Goal: Find specific page/section: Find specific page/section

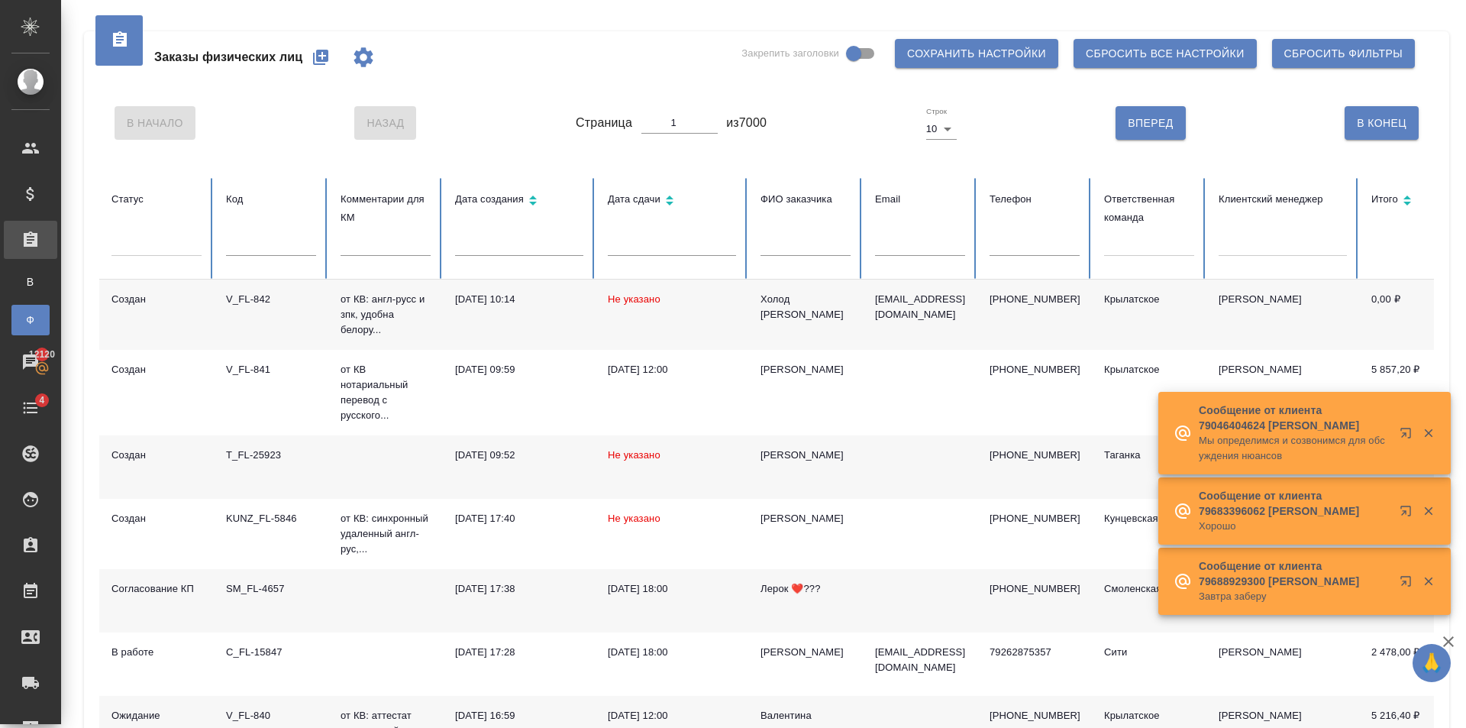
click at [1177, 244] on div at bounding box center [1149, 241] width 90 height 22
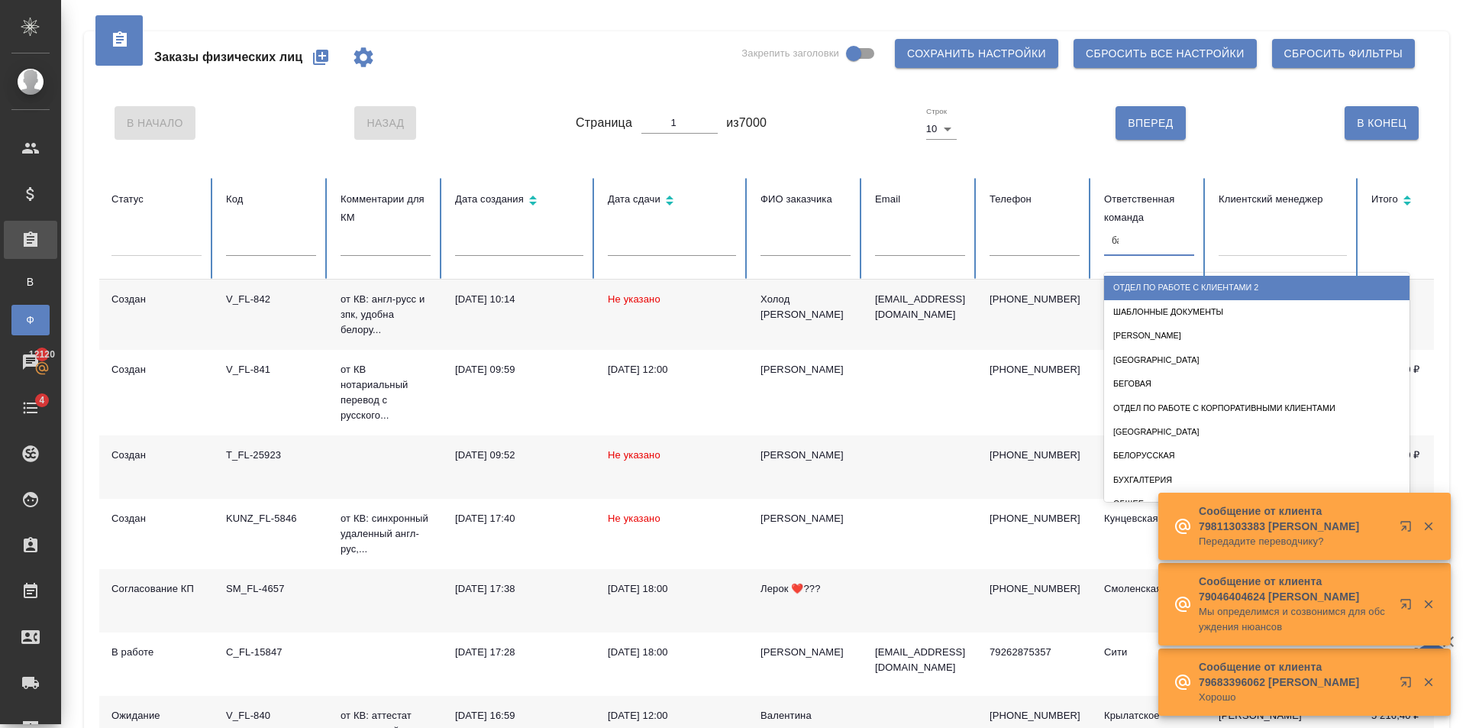
type input "баб"
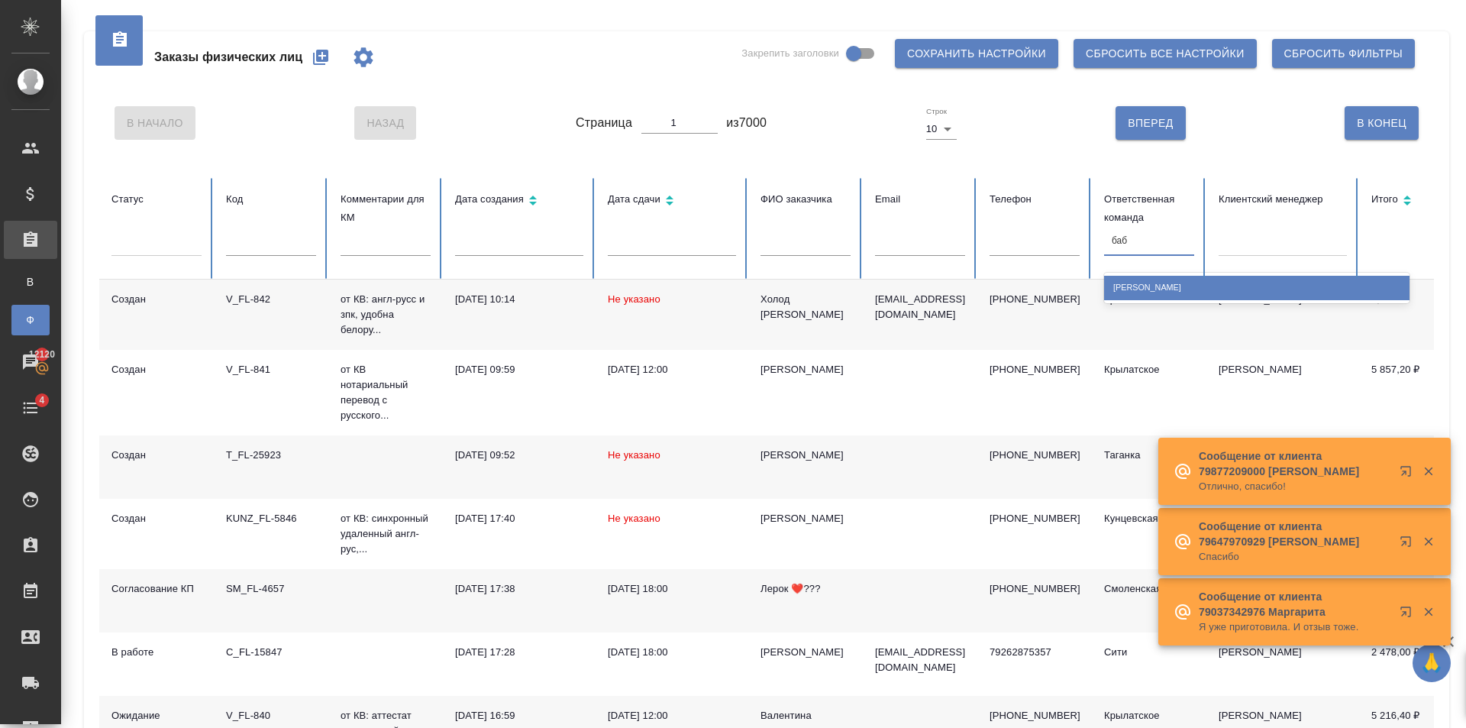
click at [1206, 285] on div "[PERSON_NAME]" at bounding box center [1256, 288] width 305 height 24
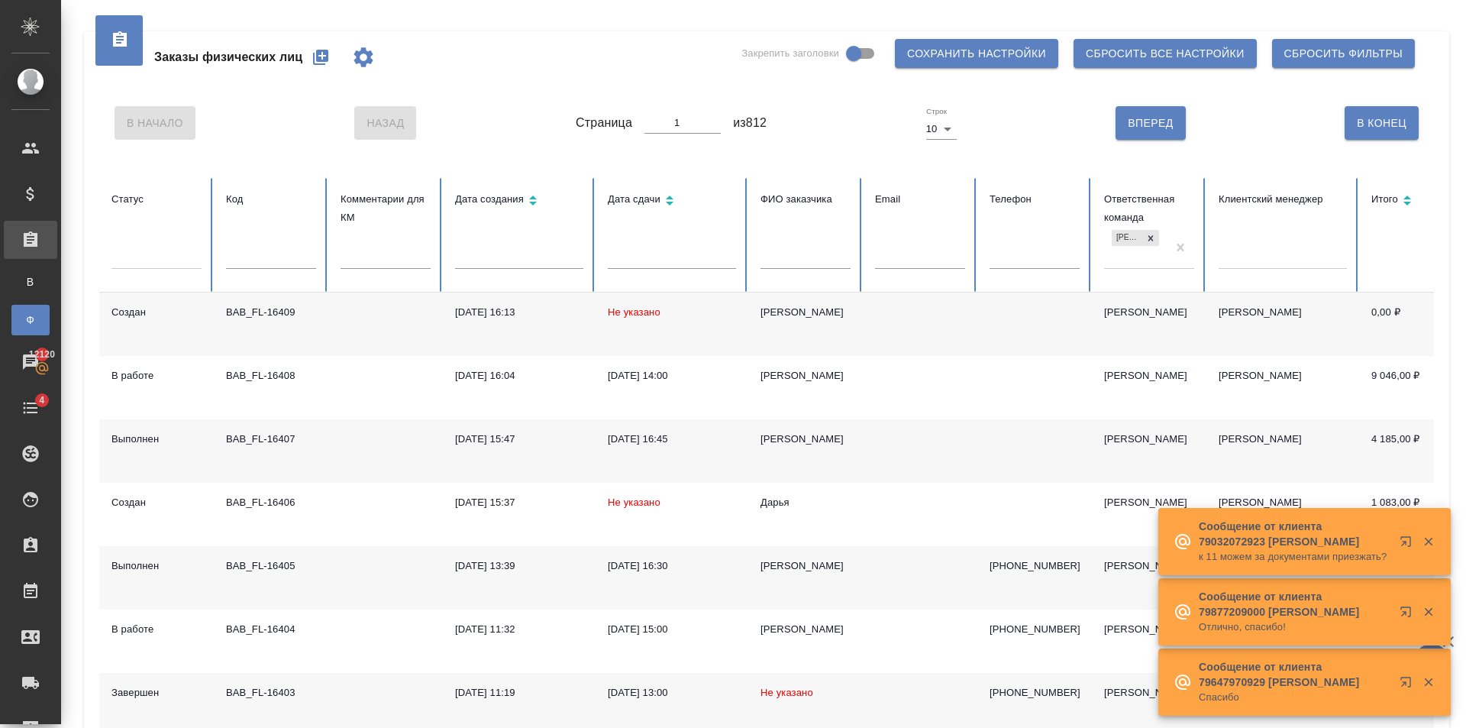
click at [802, 253] on input "text" at bounding box center [806, 257] width 90 height 21
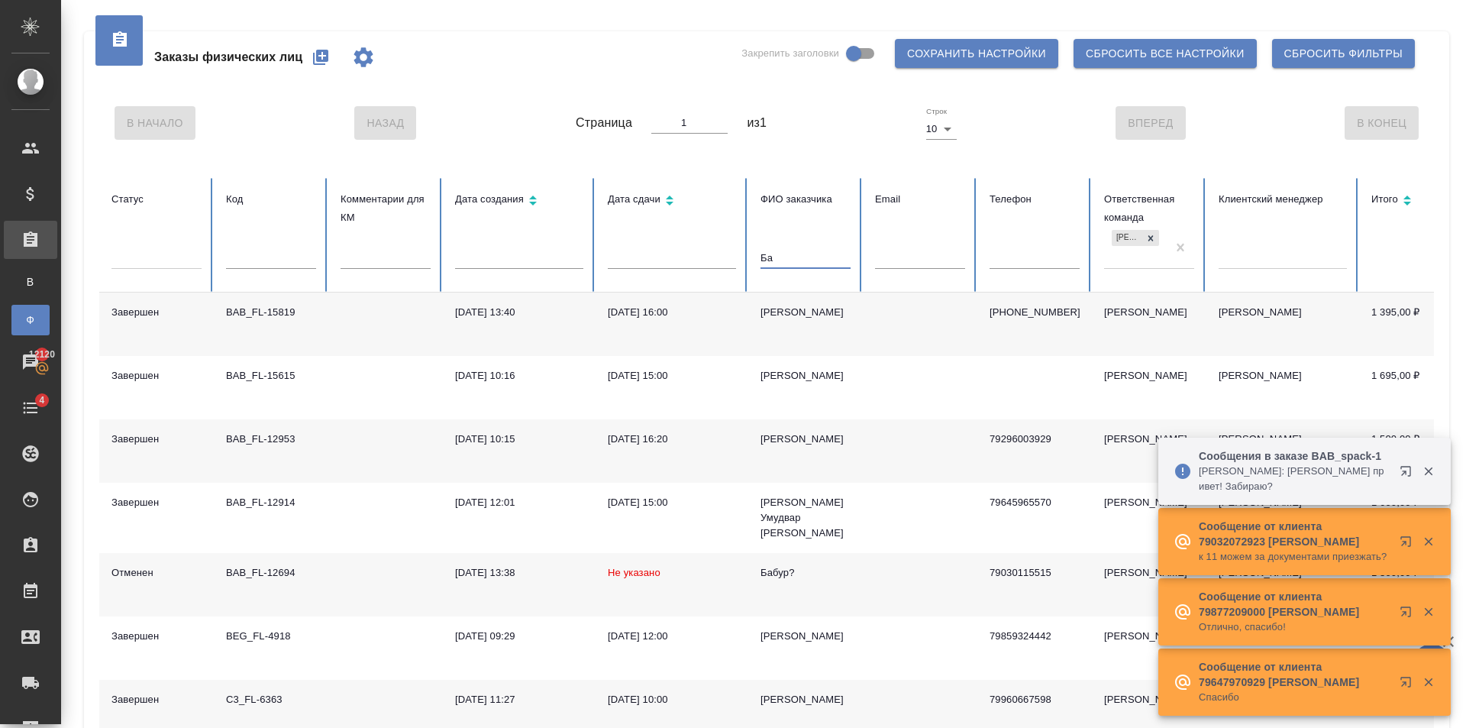
type input "Б"
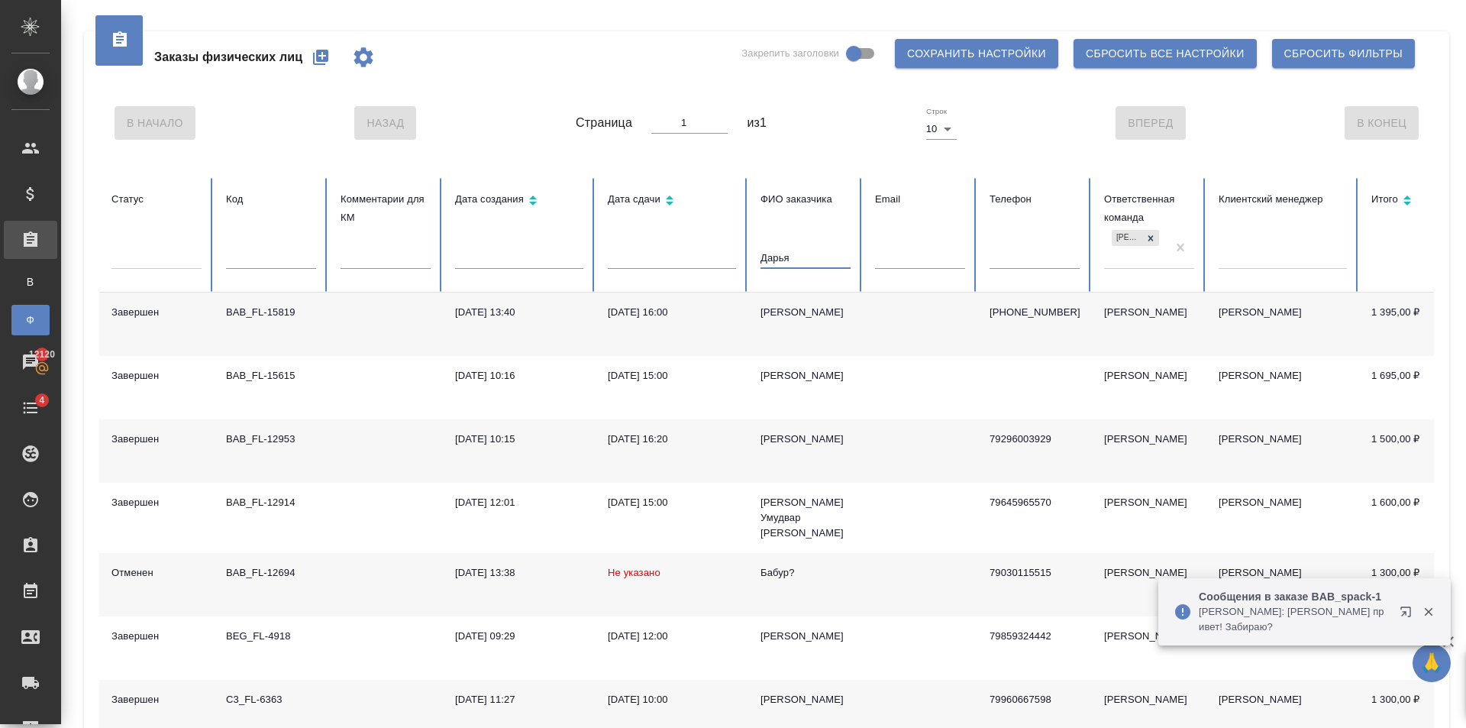
type input "Дарья"
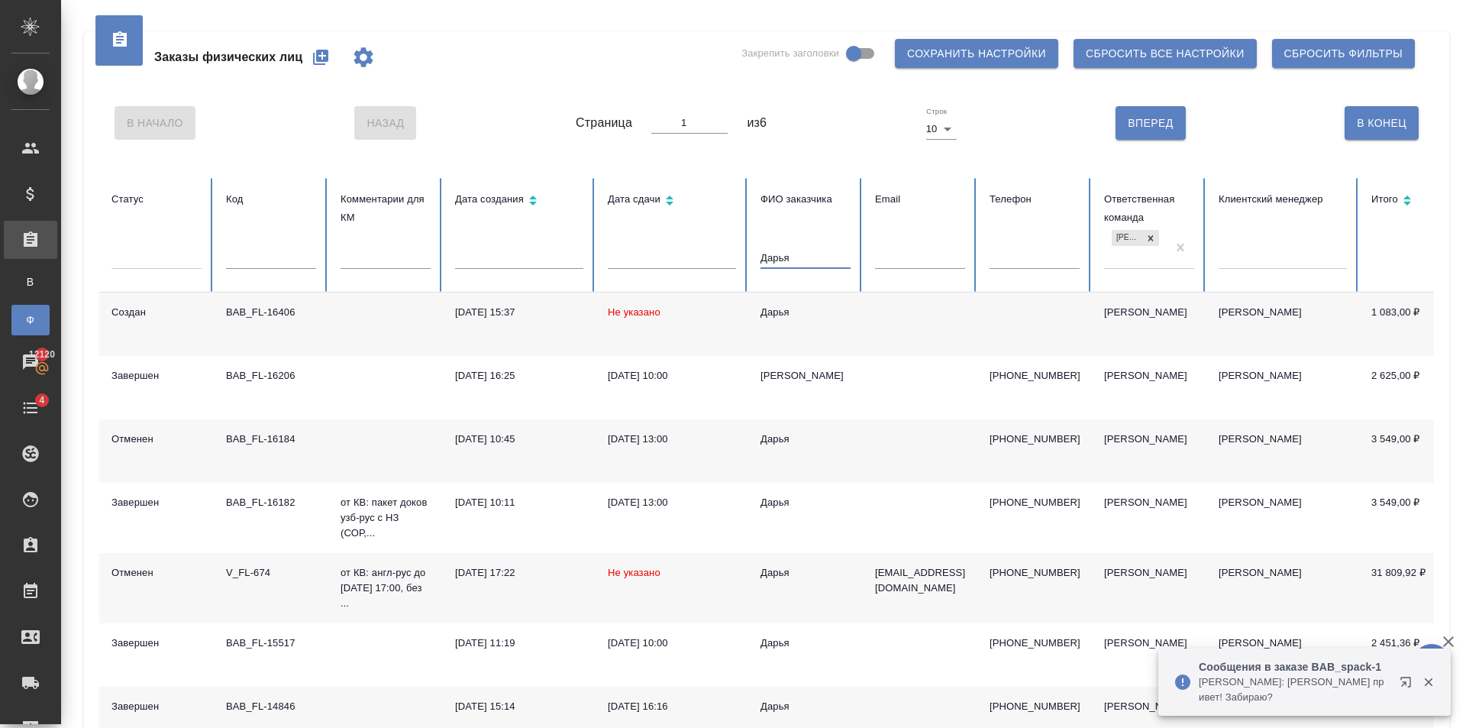
scroll to position [76, 0]
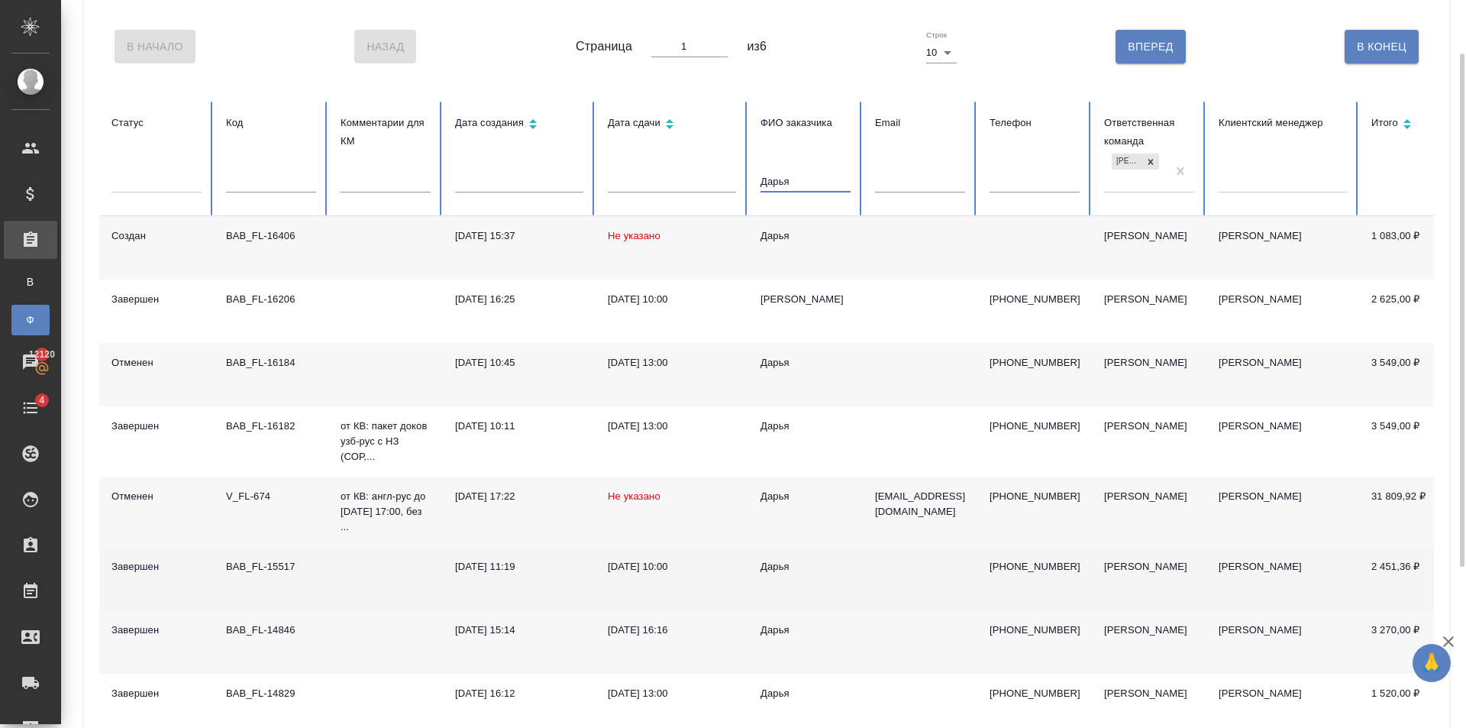
click at [760, 565] on td "Дарья" at bounding box center [805, 578] width 115 height 63
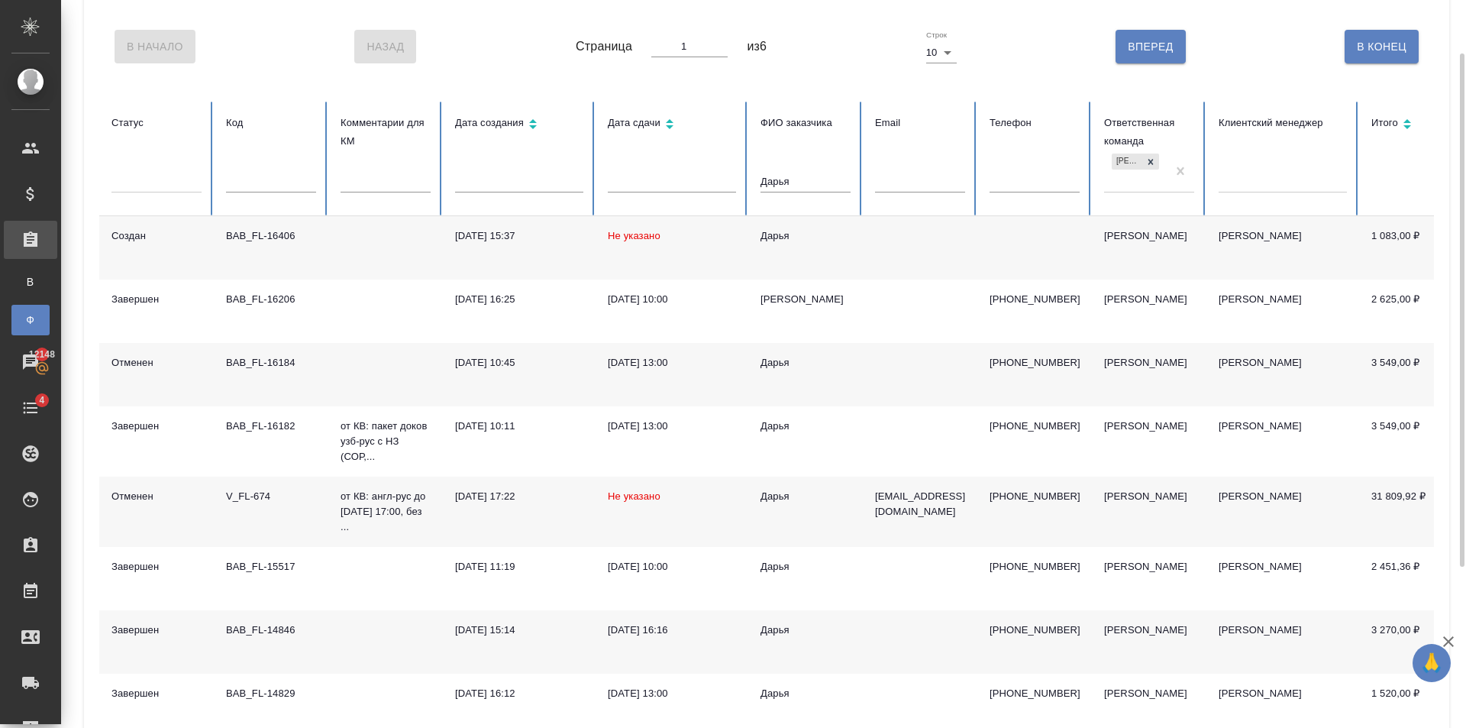
click at [844, 237] on div "Дарья" at bounding box center [806, 235] width 90 height 15
